Goal: Transaction & Acquisition: Book appointment/travel/reservation

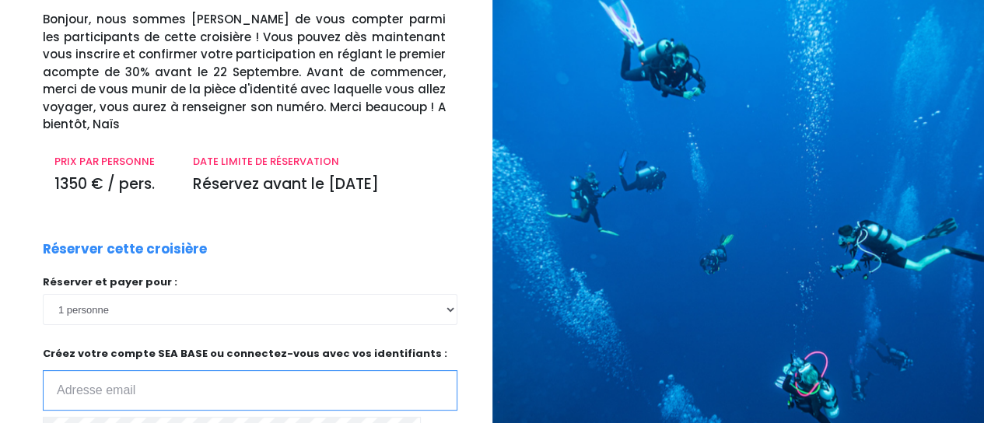
scroll to position [156, 0]
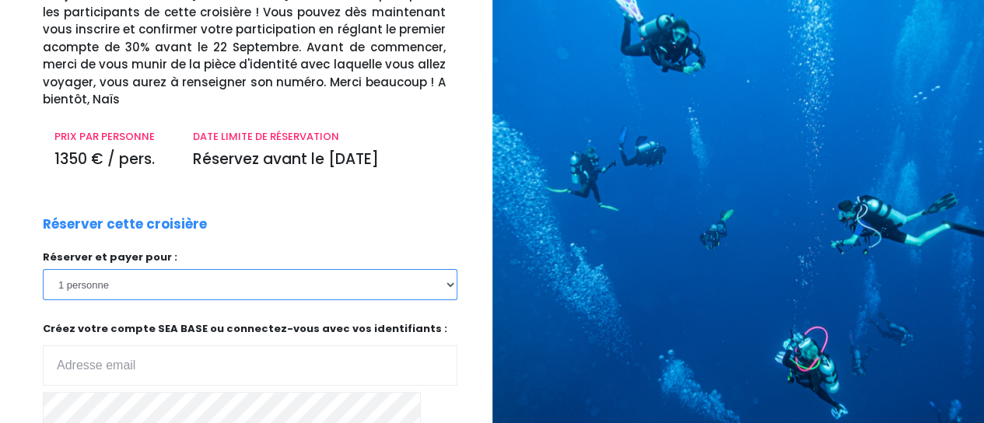
click at [451, 269] on select "1 personne 2 personnes 3 personnes 4 personnes" at bounding box center [250, 284] width 415 height 31
select select "2"
click at [43, 269] on select "1 personne 2 personnes 3 personnes 4 personnes" at bounding box center [250, 284] width 415 height 31
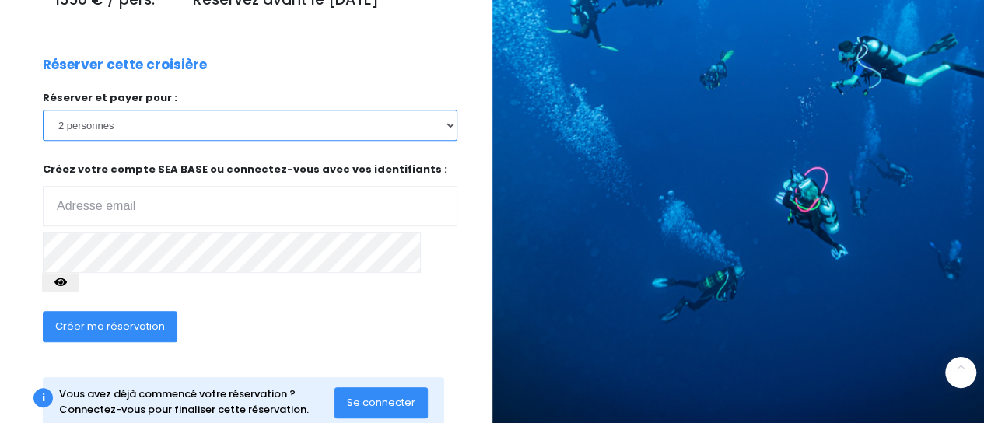
scroll to position [319, 0]
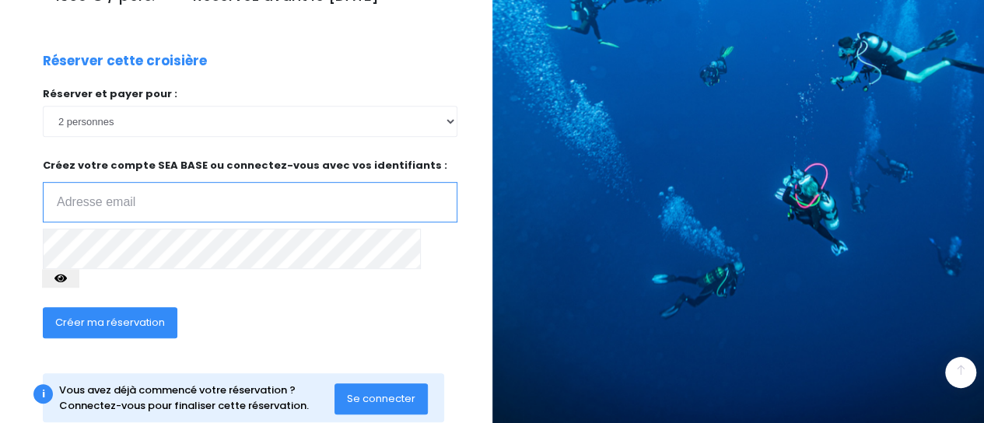
click at [156, 182] on input "email" at bounding box center [250, 202] width 415 height 40
type input "[EMAIL_ADDRESS][DOMAIN_NAME]"
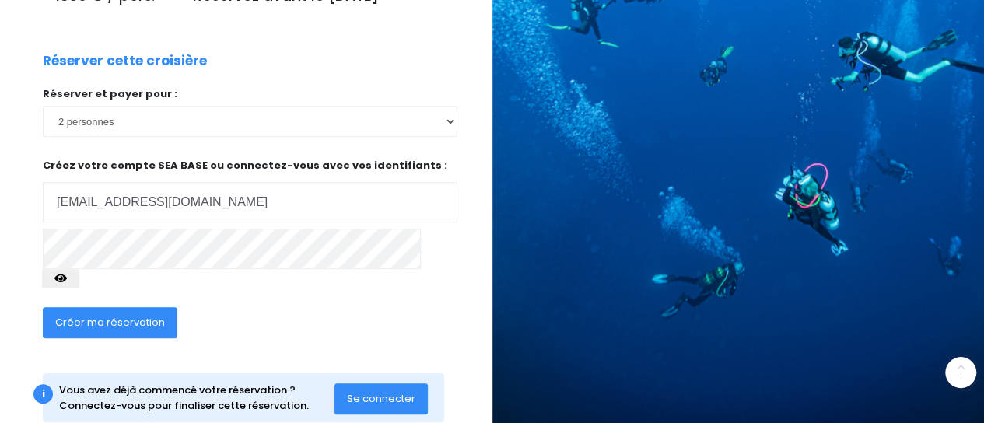
click at [67, 278] on icon "button" at bounding box center [60, 278] width 12 height 0
click at [93, 315] on span "Créer ma réservation" at bounding box center [110, 322] width 110 height 15
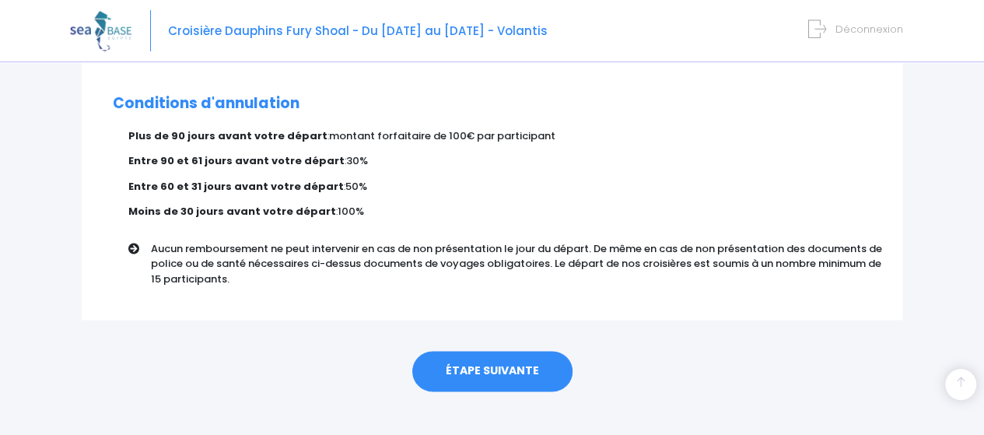
scroll to position [1019, 0]
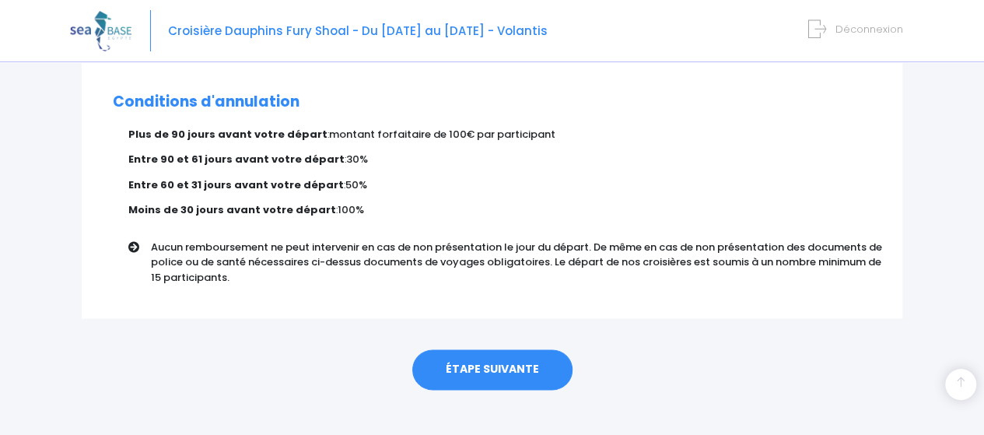
click at [485, 351] on link "ÉTAPE SUIVANTE" at bounding box center [492, 369] width 160 height 40
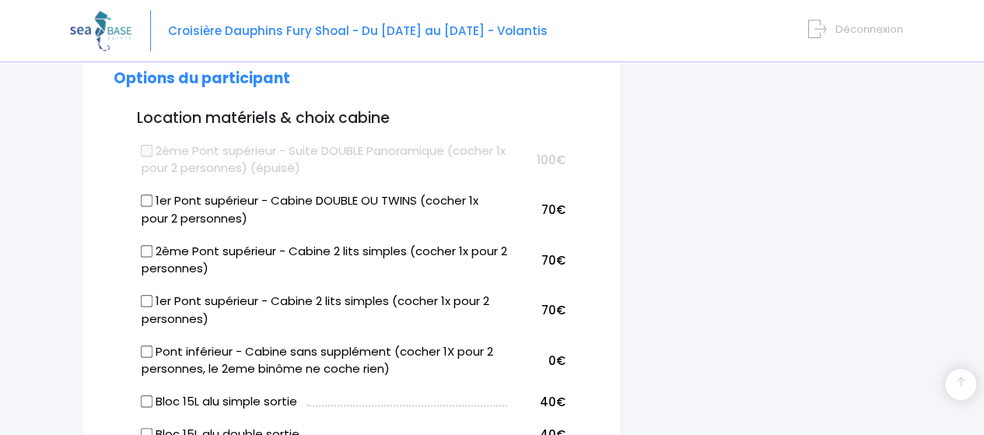
scroll to position [855, 0]
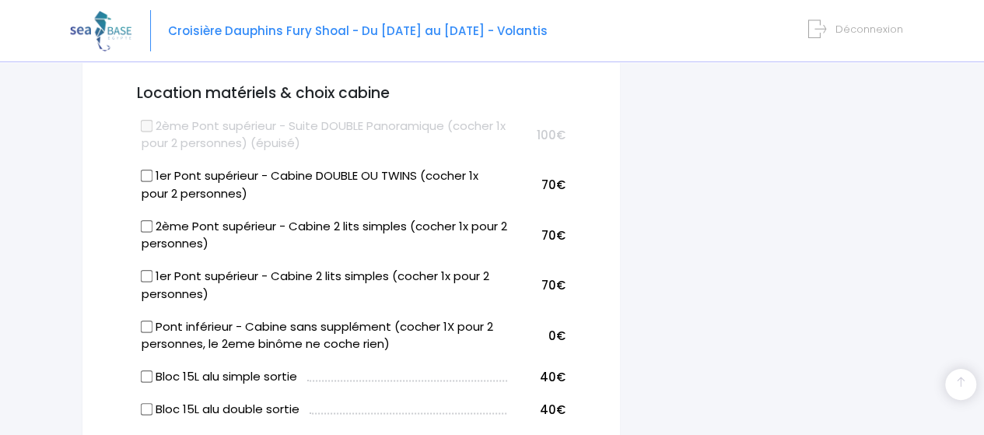
click at [144, 270] on input "1er Pont supérieur - Cabine 2 lits simples (cocher 1x pour 2 personnes)" at bounding box center [146, 276] width 12 height 12
checkbox input "true"
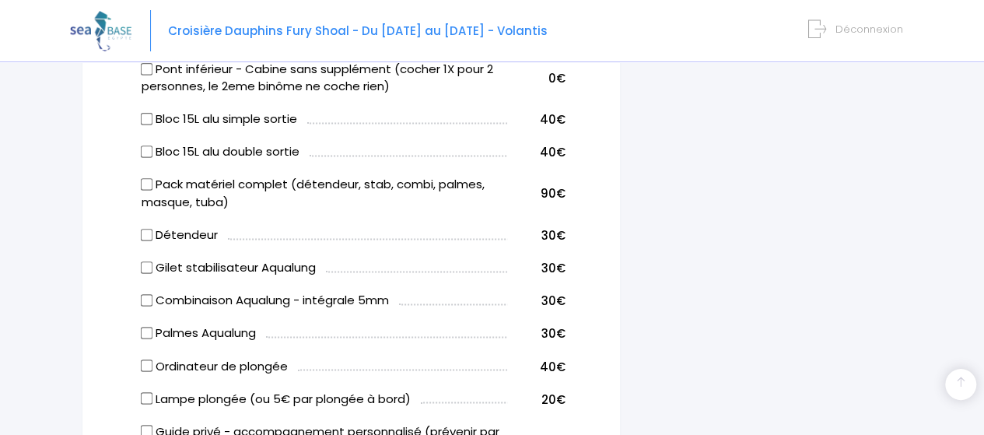
scroll to position [1089, 0]
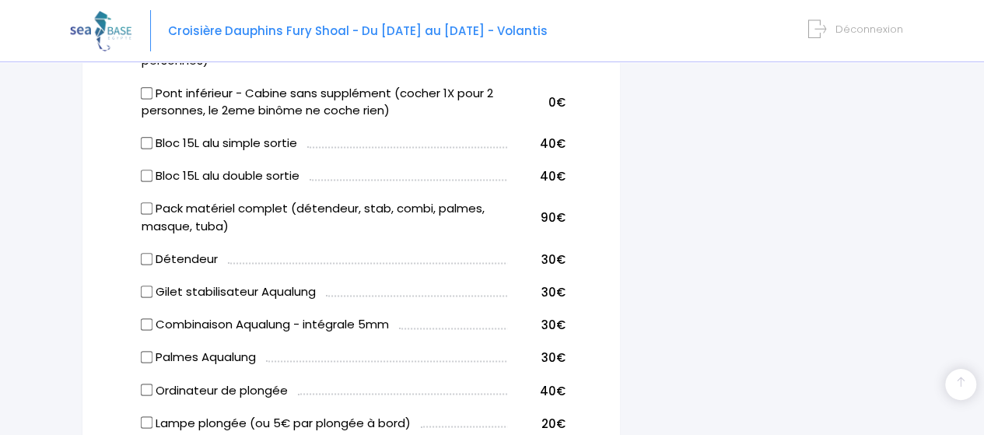
click at [147, 285] on input "Gilet stabilisateur Aqualung" at bounding box center [146, 291] width 12 height 12
checkbox input "true"
click at [147, 252] on input "Détendeur" at bounding box center [146, 258] width 12 height 12
checkbox input "true"
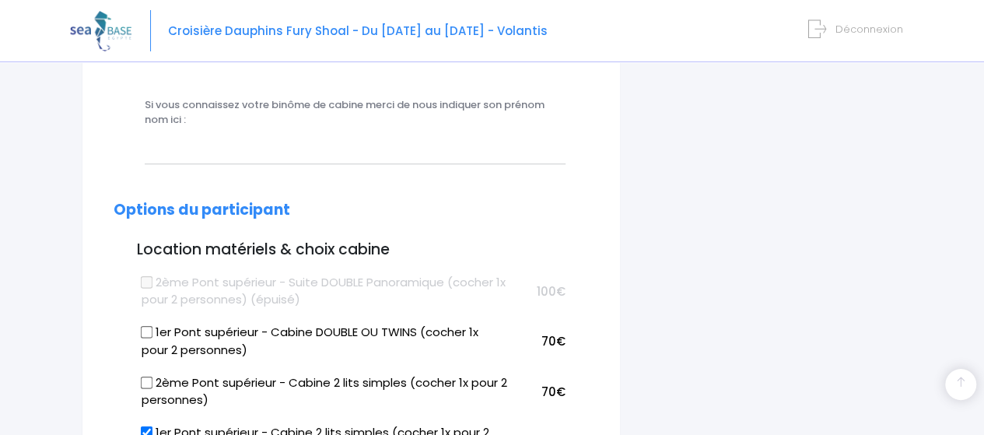
scroll to position [700, 0]
click at [145, 425] on input "1er Pont supérieur - Cabine 2 lits simples (cocher 1x pour 2 personnes)" at bounding box center [146, 431] width 12 height 12
checkbox input "false"
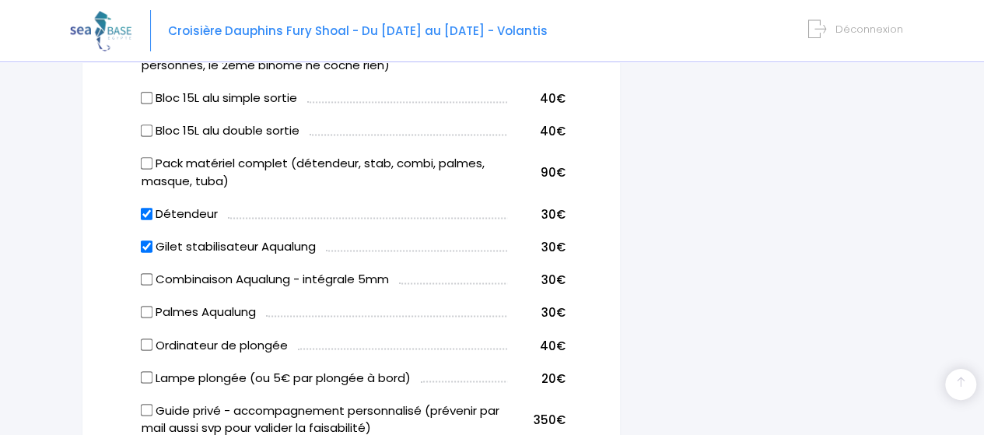
scroll to position [1011, 0]
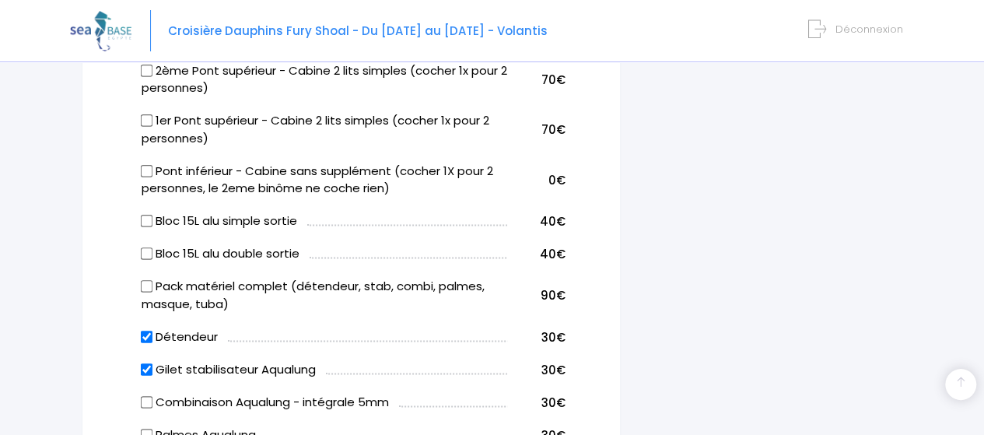
click at [824, 124] on div "i Complétez votre réservation et réglez l'acompte avant le 22/09/2025 Récapitul…" at bounding box center [773, 405] width 282 height 2489
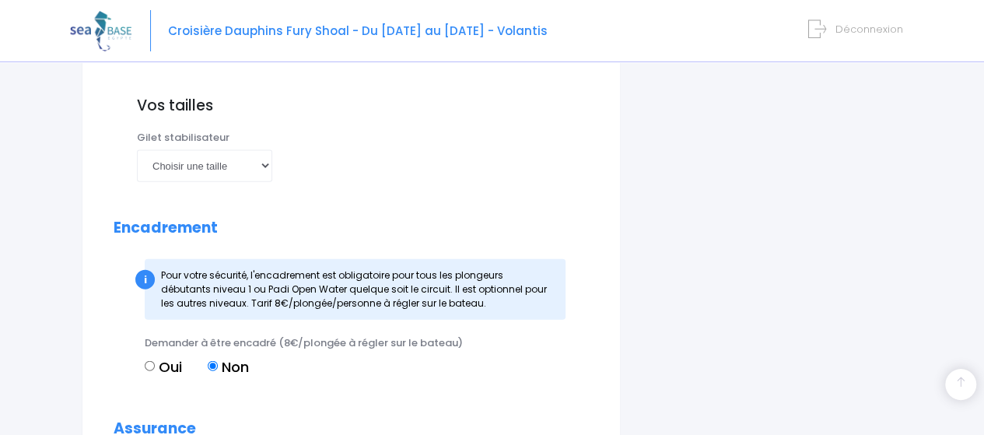
scroll to position [1711, 0]
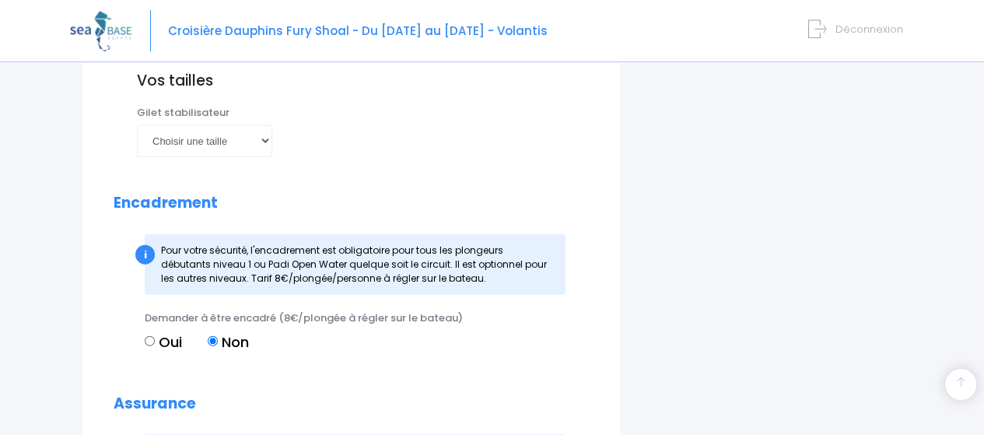
click at [152, 336] on input "Oui" at bounding box center [150, 341] width 10 height 10
radio input "true"
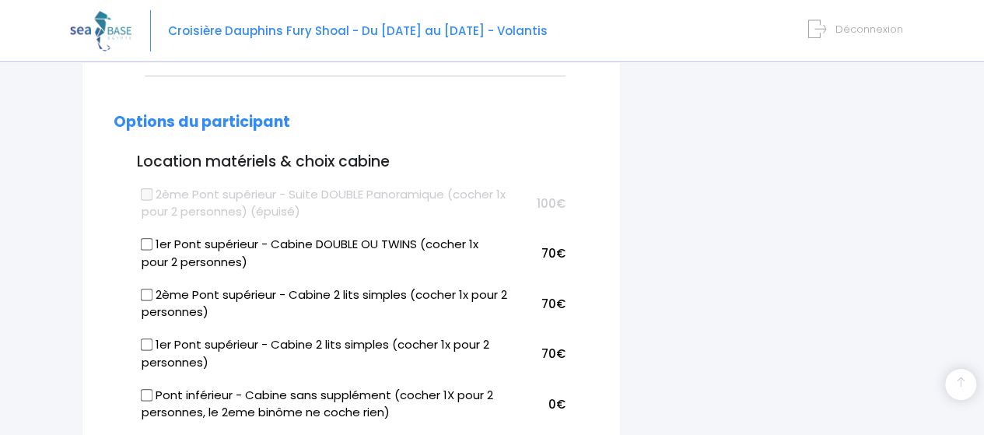
scroll to position [813, 0]
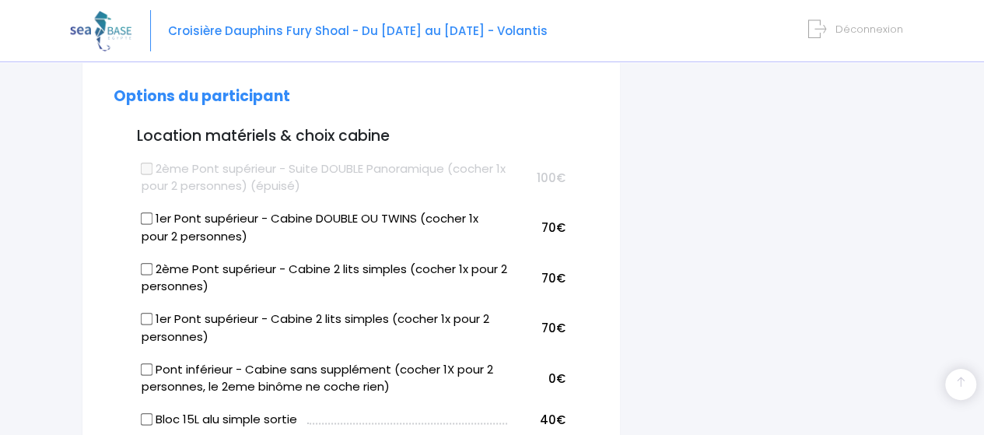
click at [143, 313] on input "1er Pont supérieur - Cabine 2 lits simples (cocher 1x pour 2 personnes)" at bounding box center [146, 319] width 12 height 12
checkbox input "true"
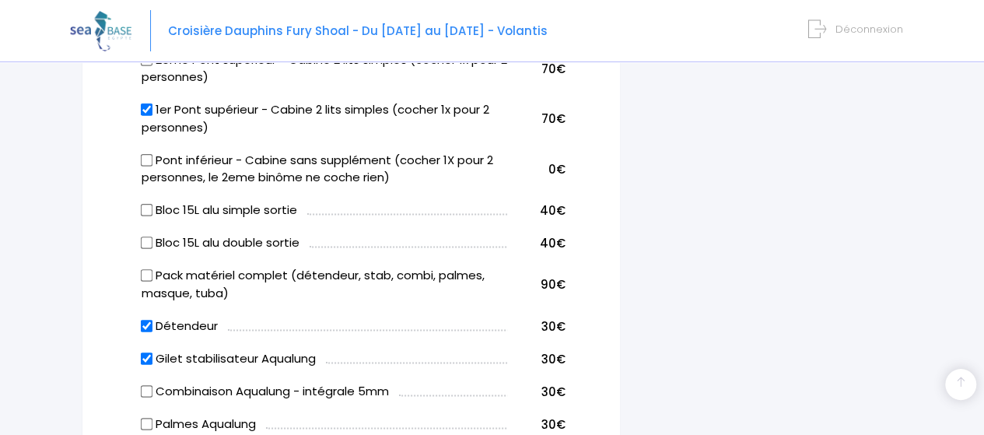
scroll to position [1046, 0]
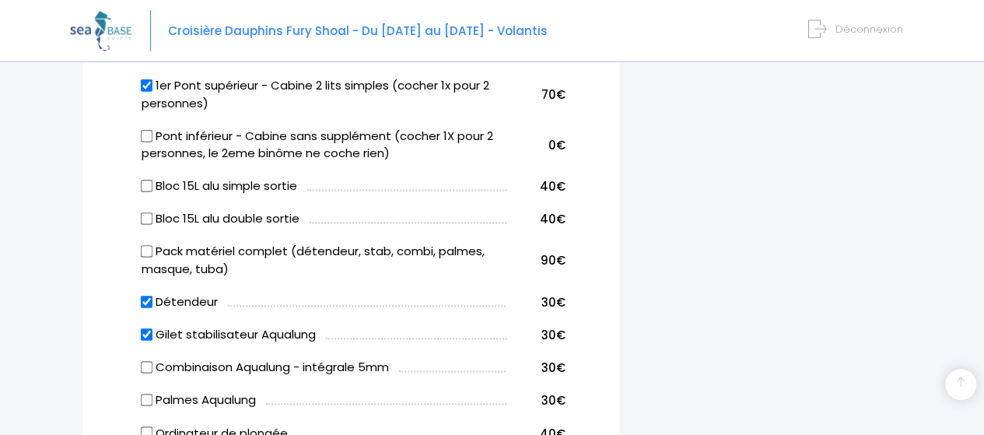
click at [147, 327] on input "Gilet stabilisateur Aqualung" at bounding box center [146, 333] width 12 height 12
checkbox input "false"
click at [149, 295] on input "Détendeur" at bounding box center [146, 301] width 12 height 12
checkbox input "false"
click at [146, 245] on input "Pack matériel complet (détendeur, stab, combi, palmes, masque, tuba)" at bounding box center [146, 251] width 12 height 12
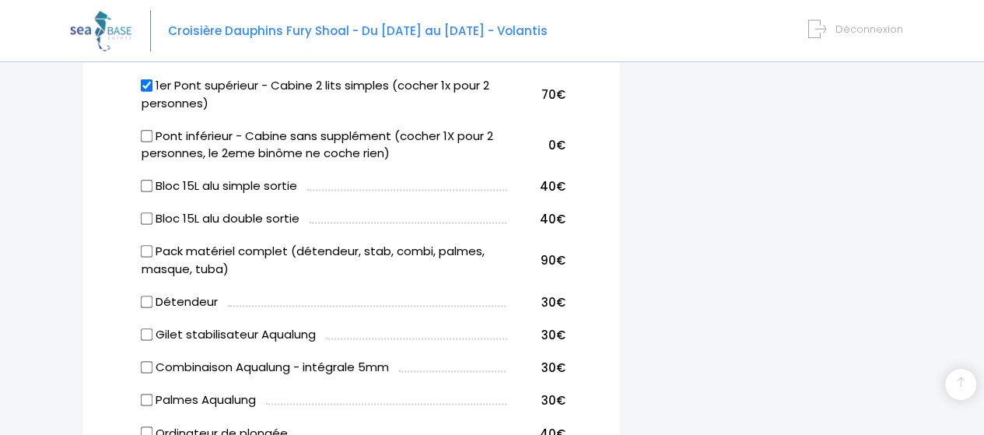
checkbox input "true"
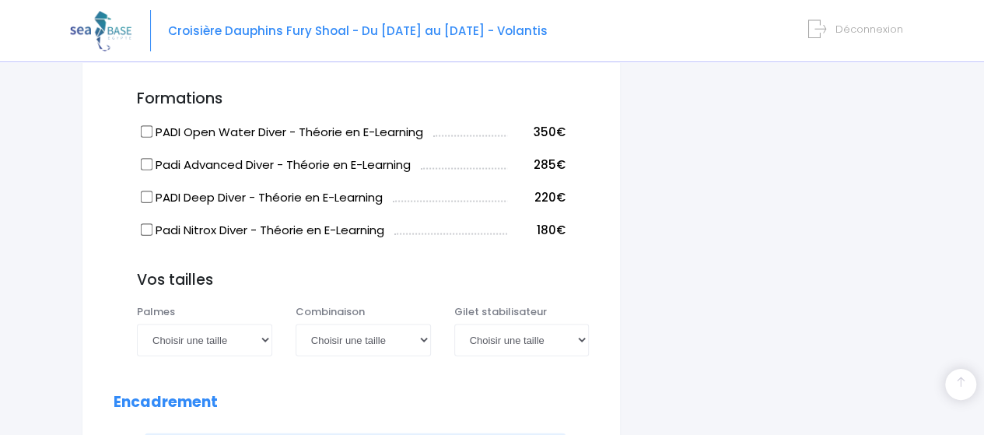
scroll to position [1513, 0]
click at [261, 324] on select "Choisir une taille 36/37 38/39 40/41 42/43 44/45 46/47" at bounding box center [204, 339] width 135 height 31
select select "38/39"
click at [137, 324] on select "Choisir une taille 36/37 38/39 40/41 42/43 44/45 46/47" at bounding box center [204, 339] width 135 height 31
click at [418, 324] on select "Choisir une taille XS S M ML L XL XXL" at bounding box center [363, 339] width 135 height 31
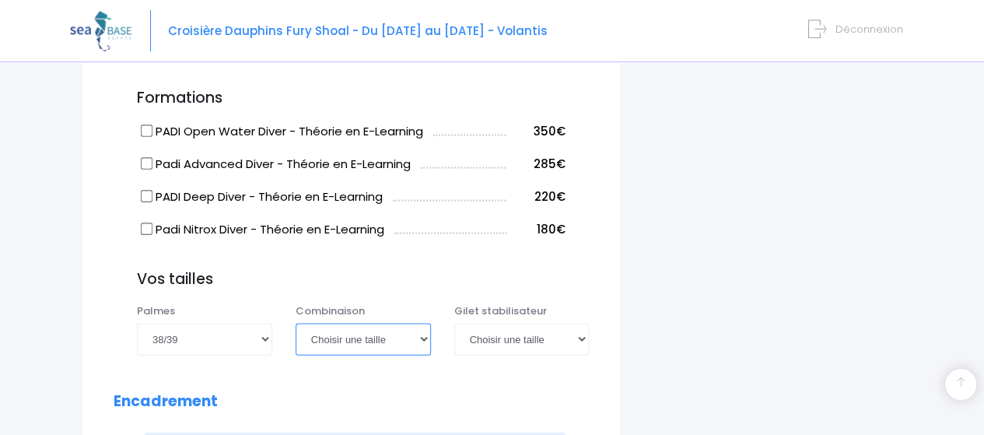
select select "M"
click at [296, 324] on select "Choisir une taille XS S M ML L XL XXL" at bounding box center [363, 339] width 135 height 31
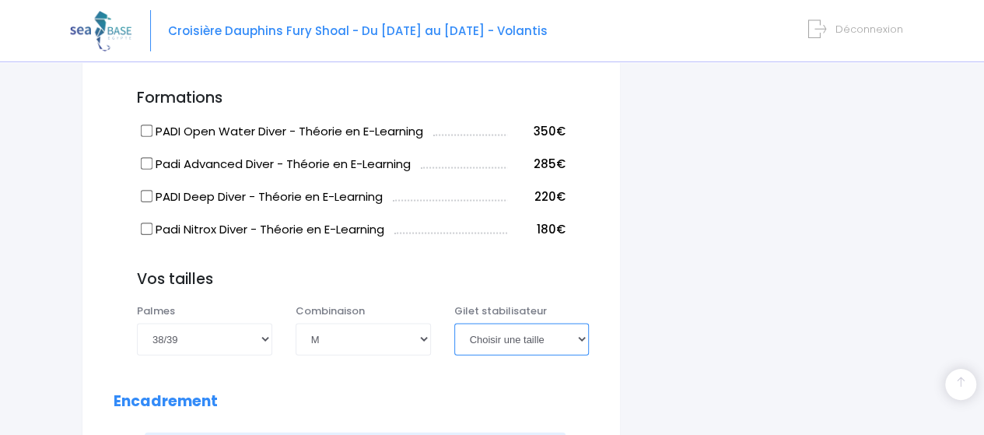
click at [577, 324] on select "Choisir une taille XXS XS S M ML L XL XXL" at bounding box center [521, 339] width 135 height 31
select select "M"
click at [454, 324] on select "Choisir une taille XXS XS S M ML L XL XXL" at bounding box center [521, 339] width 135 height 31
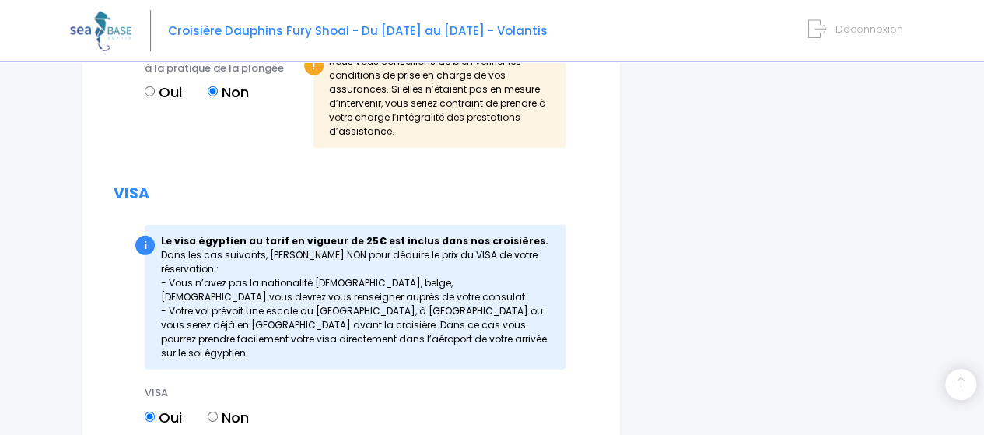
scroll to position [2290, 0]
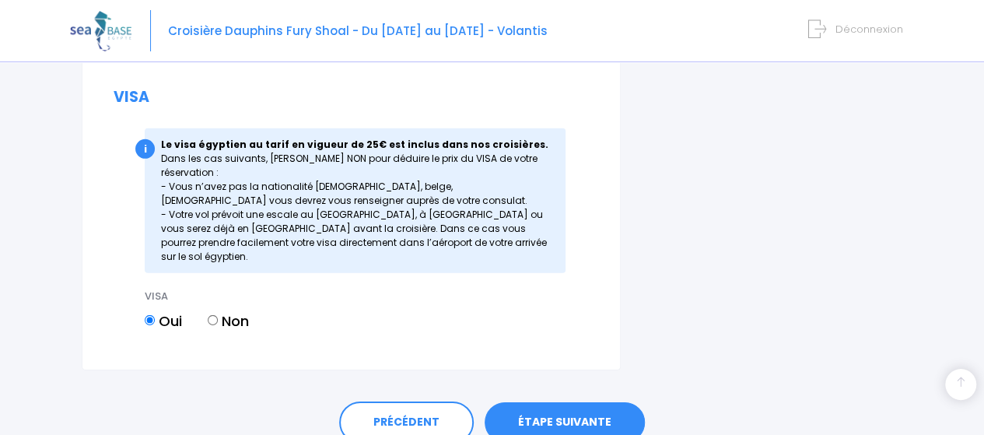
click at [526, 402] on link "ÉTAPE SUIVANTE" at bounding box center [564, 422] width 160 height 40
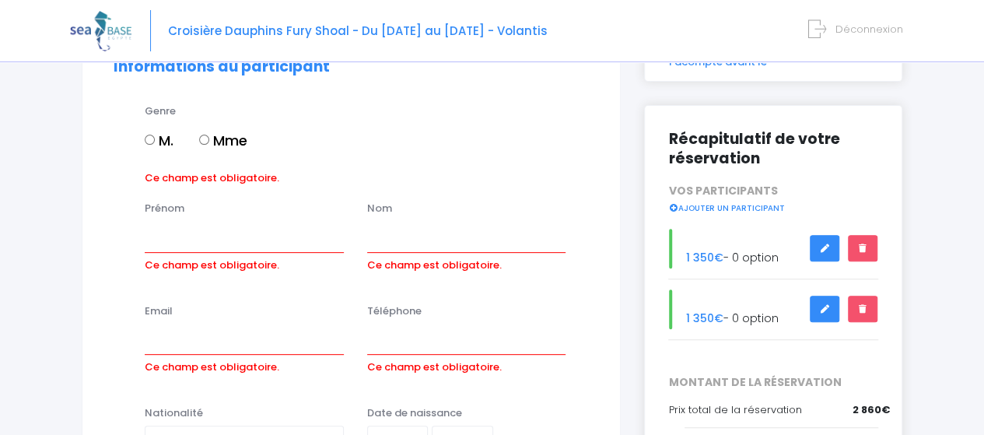
scroll to position [138, 0]
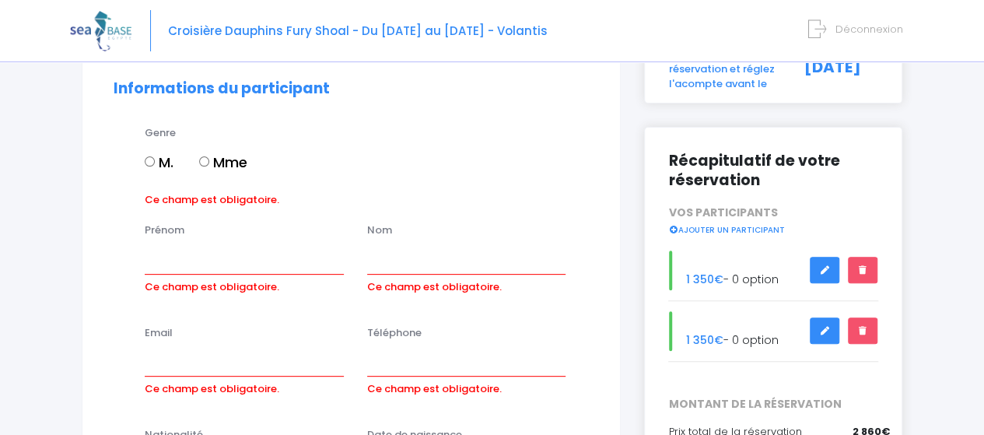
click at [209, 161] on input "Mme" at bounding box center [204, 161] width 10 height 10
radio input "true"
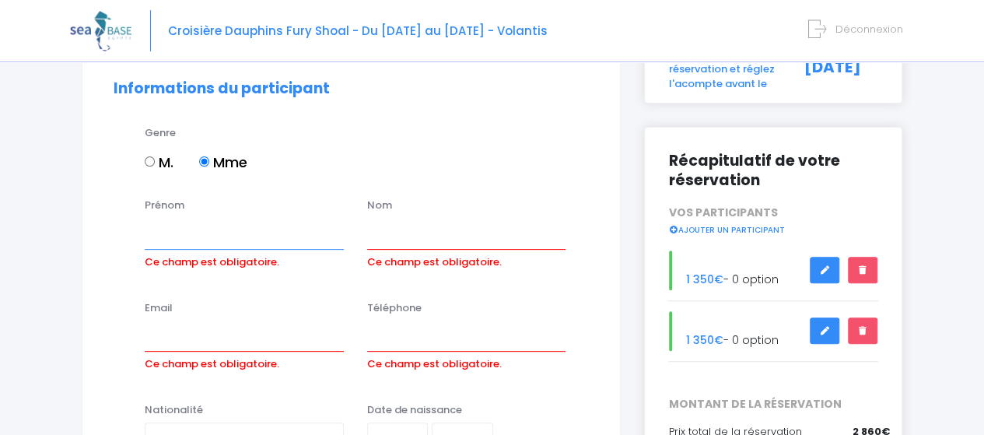
click at [216, 230] on input "Prénom" at bounding box center [244, 233] width 199 height 31
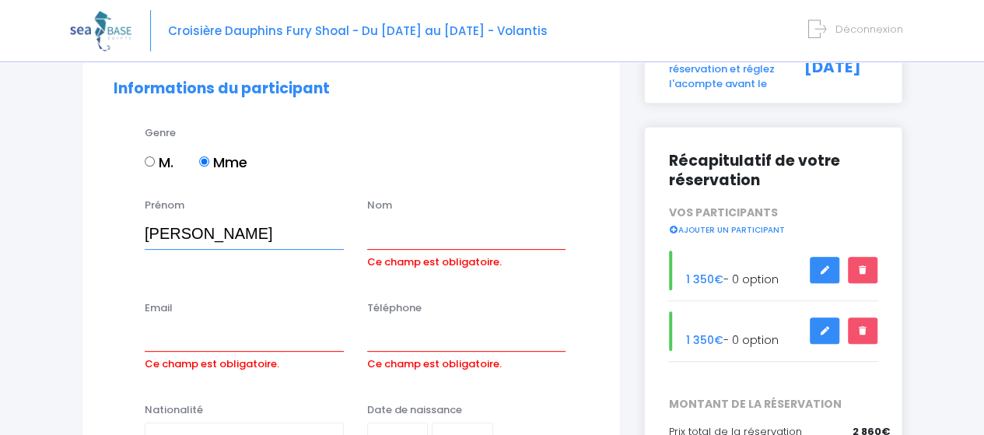
type input "Fanny"
click at [389, 237] on input "Ce champ est obligatoire." at bounding box center [466, 233] width 199 height 31
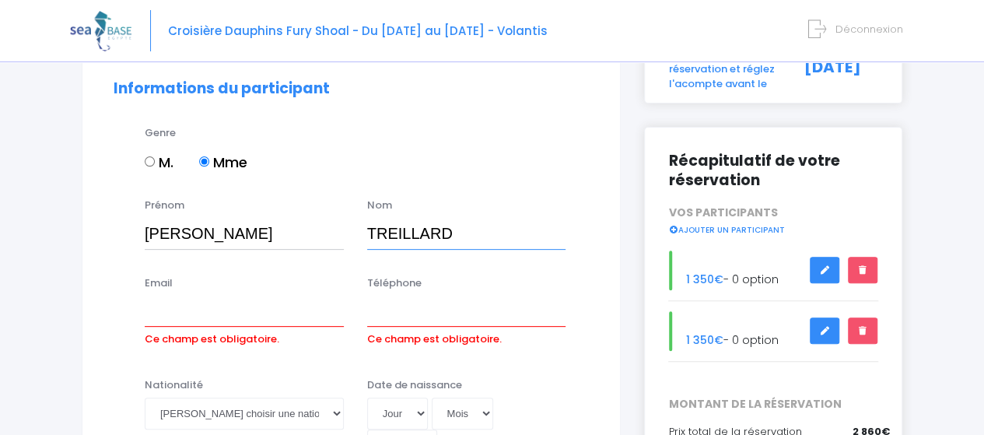
type input "TREILLARD"
click at [236, 309] on input "Email" at bounding box center [244, 311] width 199 height 31
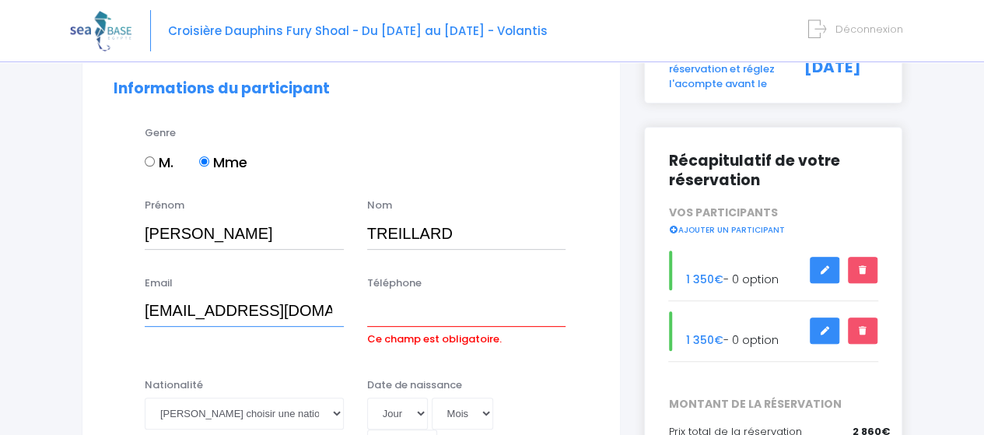
type input "[EMAIL_ADDRESS][DOMAIN_NAME]"
click at [417, 306] on input "Téléphone" at bounding box center [466, 311] width 199 height 31
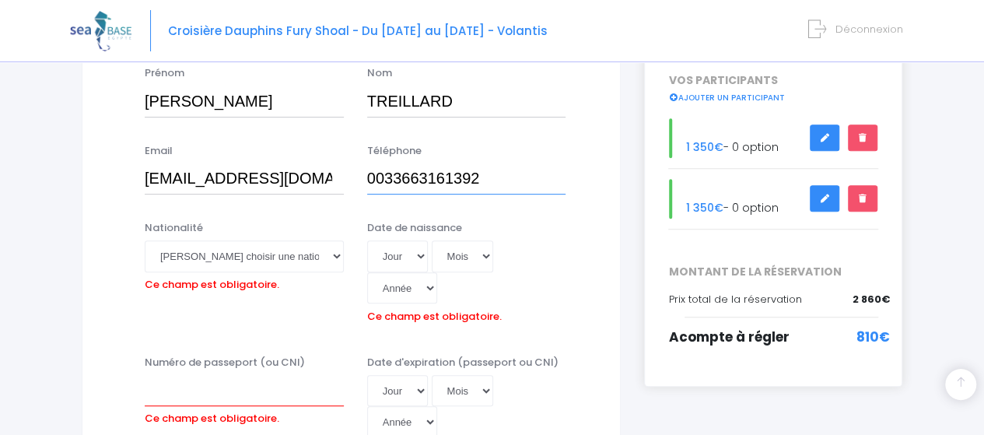
scroll to position [293, 0]
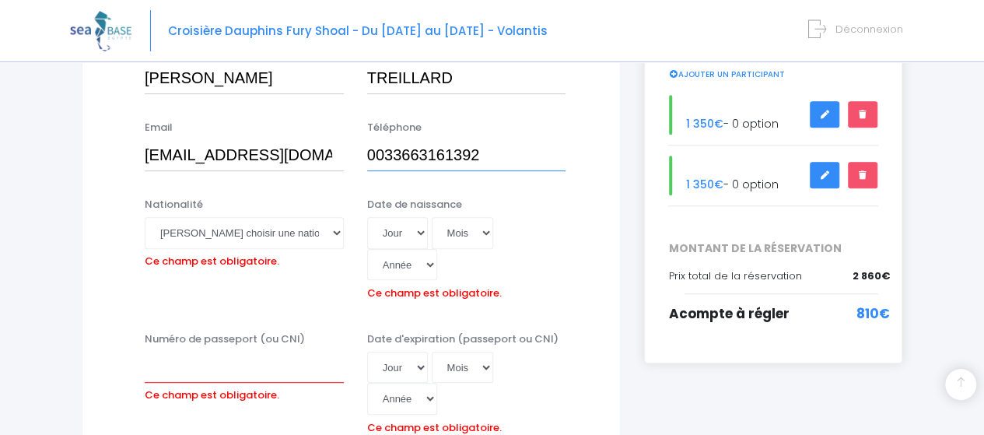
type input "0033663161392"
click at [328, 233] on select "Veuillez choisir une nationalité Afghane Albanaise Algerienne Allemande America…" at bounding box center [244, 232] width 199 height 31
select select "Française"
click at [145, 217] on select "Veuillez choisir une nationalité Afghane Albanaise Algerienne Allemande America…" at bounding box center [244, 232] width 199 height 31
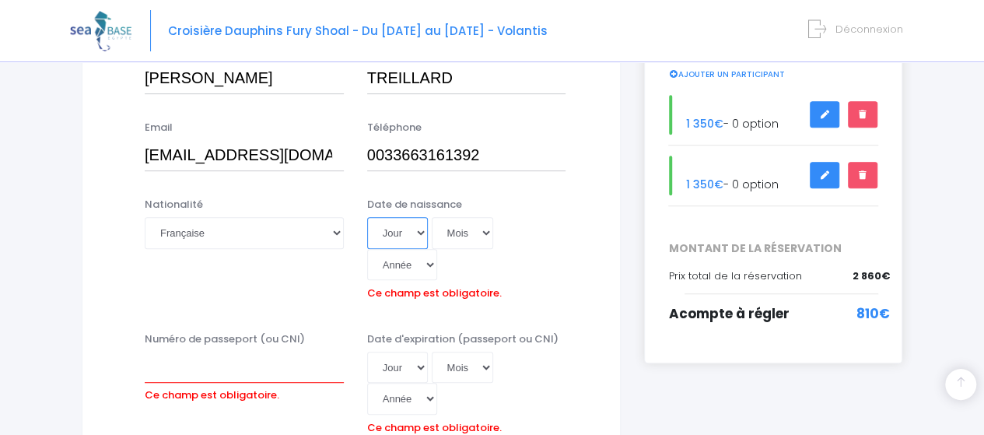
click at [414, 226] on select "Jour 01 02 03 04 05 06 07 08 09 10 11 12 13 14 15 16 17 18 19 20 21 22 23 24 25…" at bounding box center [397, 232] width 61 height 31
select select "24"
click at [367, 217] on select "Jour 01 02 03 04 05 06 07 08 09 10 11 12 13 14 15 16 17 18 19 20 21 22 23 24 25…" at bounding box center [397, 232] width 61 height 31
click at [484, 234] on select "Mois 01 02 03 04 05 06 07 08 09 10 11 12" at bounding box center [463, 232] width 62 height 31
select select "03"
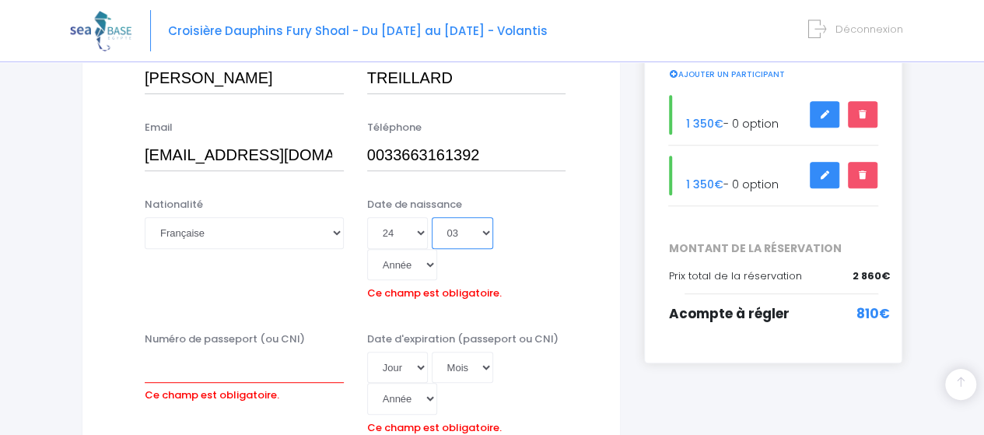
click at [432, 217] on select "Mois 01 02 03 04 05 06 07 08 09 10 11 12" at bounding box center [463, 232] width 62 height 31
click at [437, 249] on select "Année 2045 2044 2043 2042 2041 2040 2039 2038 2037 2036 2035 2034 2033 2032 203…" at bounding box center [402, 264] width 70 height 31
select select "2008"
click at [437, 249] on select "Année 2045 2044 2043 2042 2041 2040 2039 2038 2037 2036 2035 2034 2033 2032 203…" at bounding box center [402, 264] width 70 height 31
type input "2008-03-24"
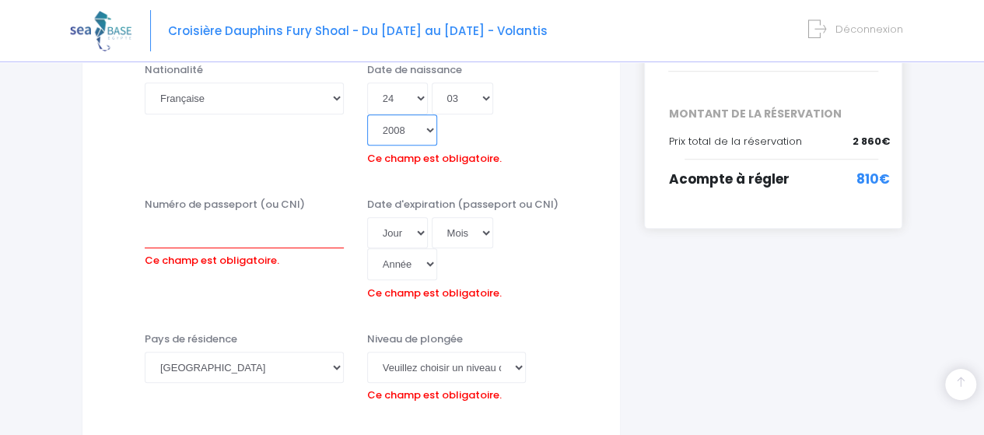
scroll to position [449, 0]
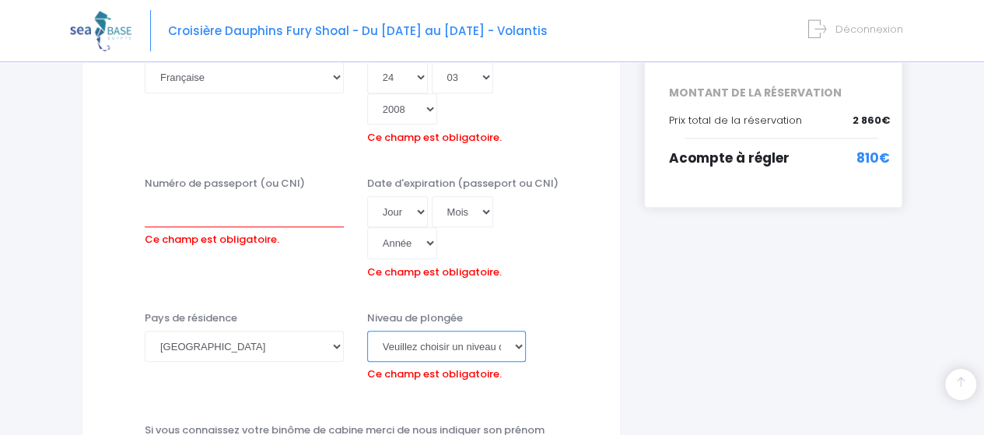
click at [523, 331] on select "Veuillez choisir un niveau de plongée Non plongeur Junior OW diver Adventure OW…" at bounding box center [446, 346] width 159 height 31
select select "PE40"
click at [367, 331] on select "Veuillez choisir un niveau de plongée Non plongeur Junior OW diver Adventure OW…" at bounding box center [446, 346] width 159 height 31
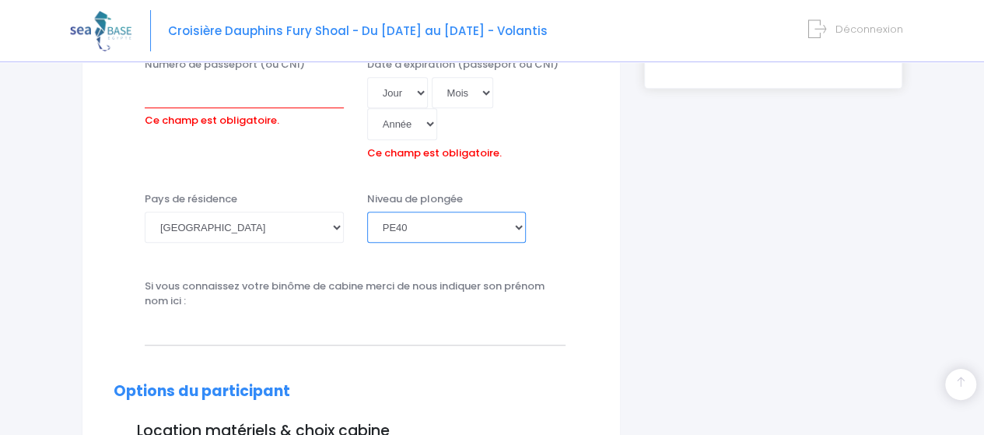
scroll to position [604, 0]
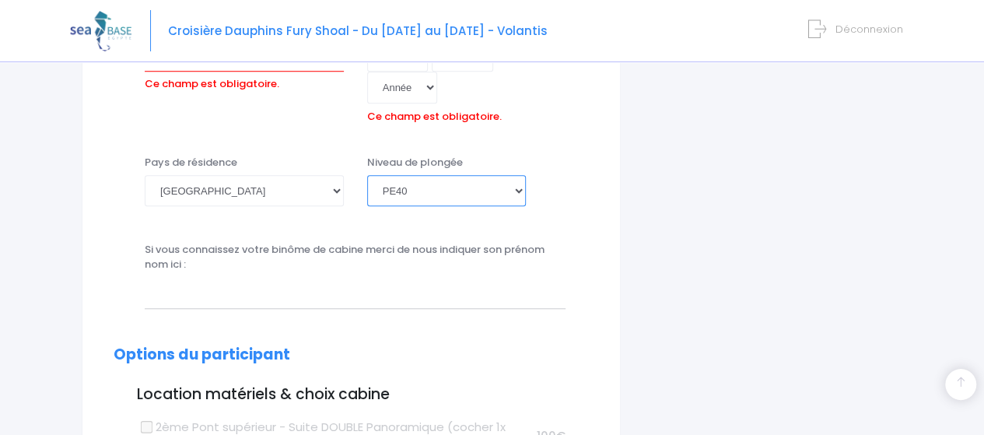
click at [516, 175] on select "Veuillez choisir un niveau de plongée Non plongeur Junior OW diver Adventure OW…" at bounding box center [446, 190] width 159 height 31
click at [275, 247] on div "Si vous connaissez votre binôme de cabine merci de nous indiquer son prénom nom…" at bounding box center [351, 280] width 498 height 77
click at [274, 277] on input "text" at bounding box center [355, 292] width 421 height 31
type input "Eva DOSTE"
click at [440, 346] on h2 "Options du participant" at bounding box center [351, 355] width 475 height 18
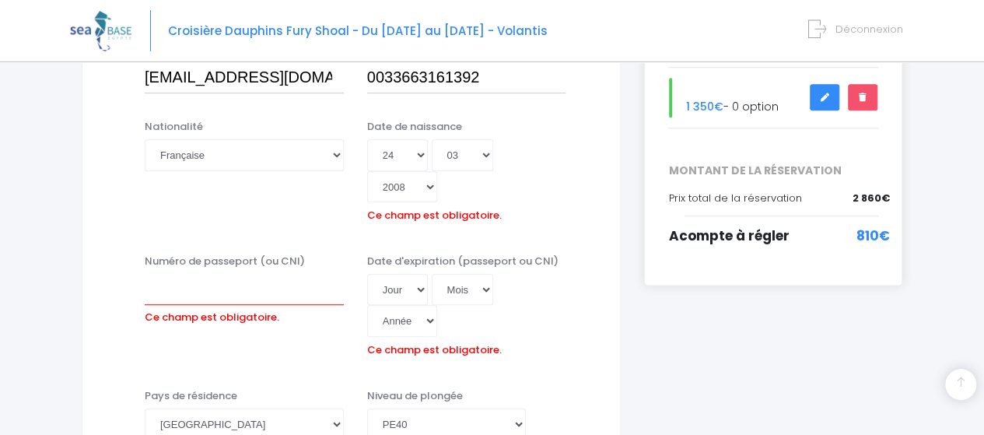
scroll to position [0, 0]
